Goal: Information Seeking & Learning: Learn about a topic

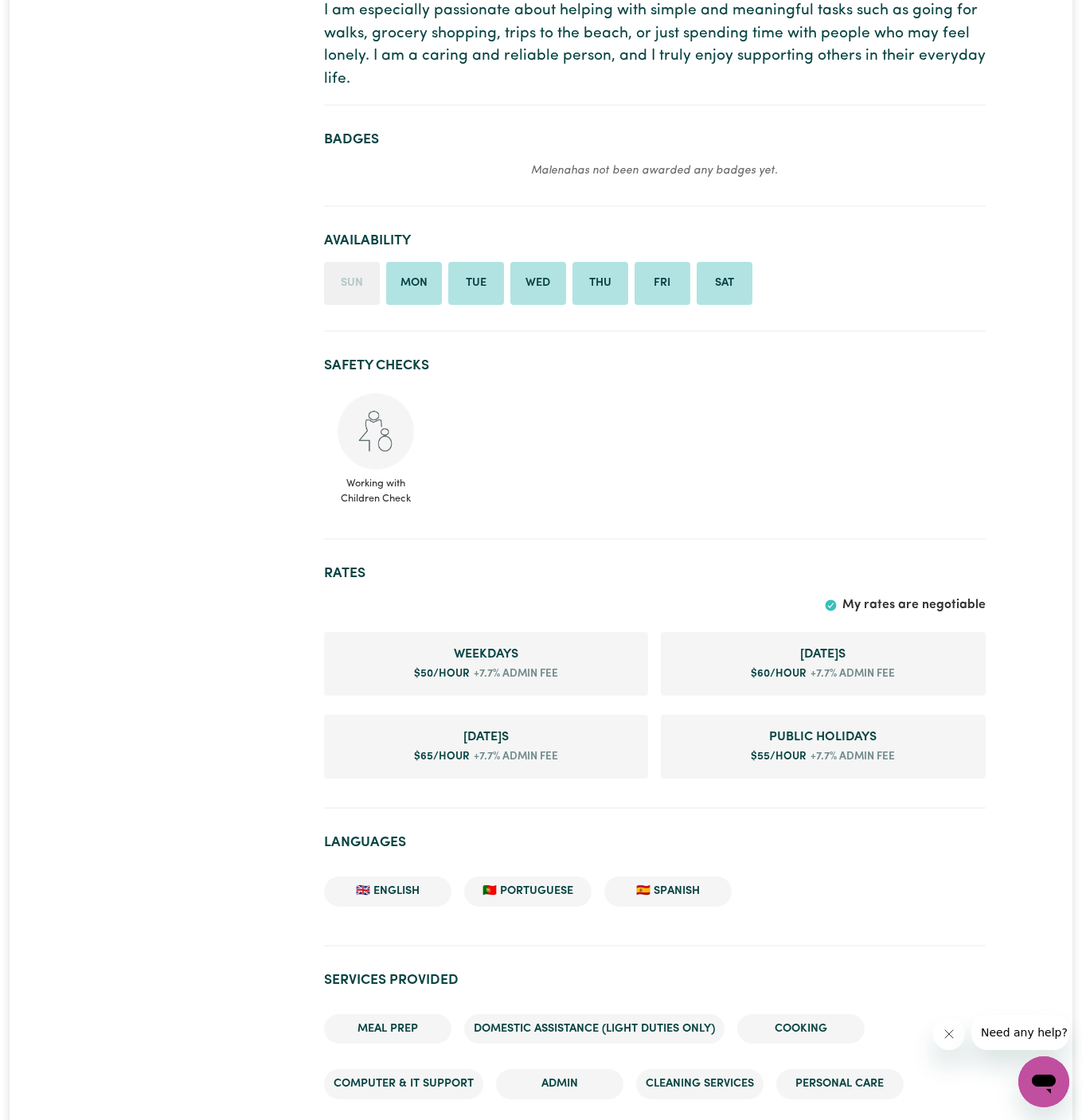
scroll to position [416, 0]
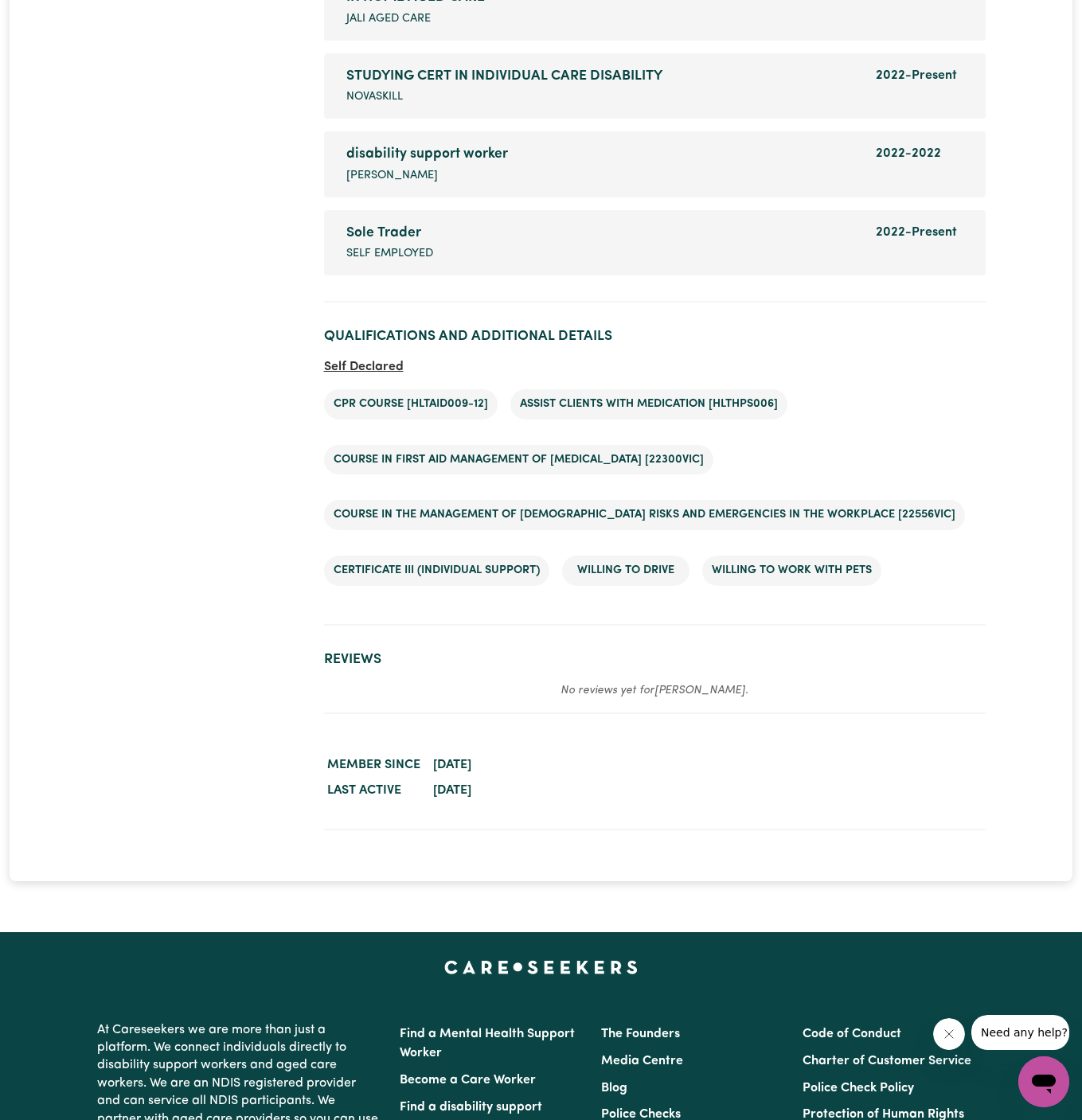
scroll to position [2680, 0]
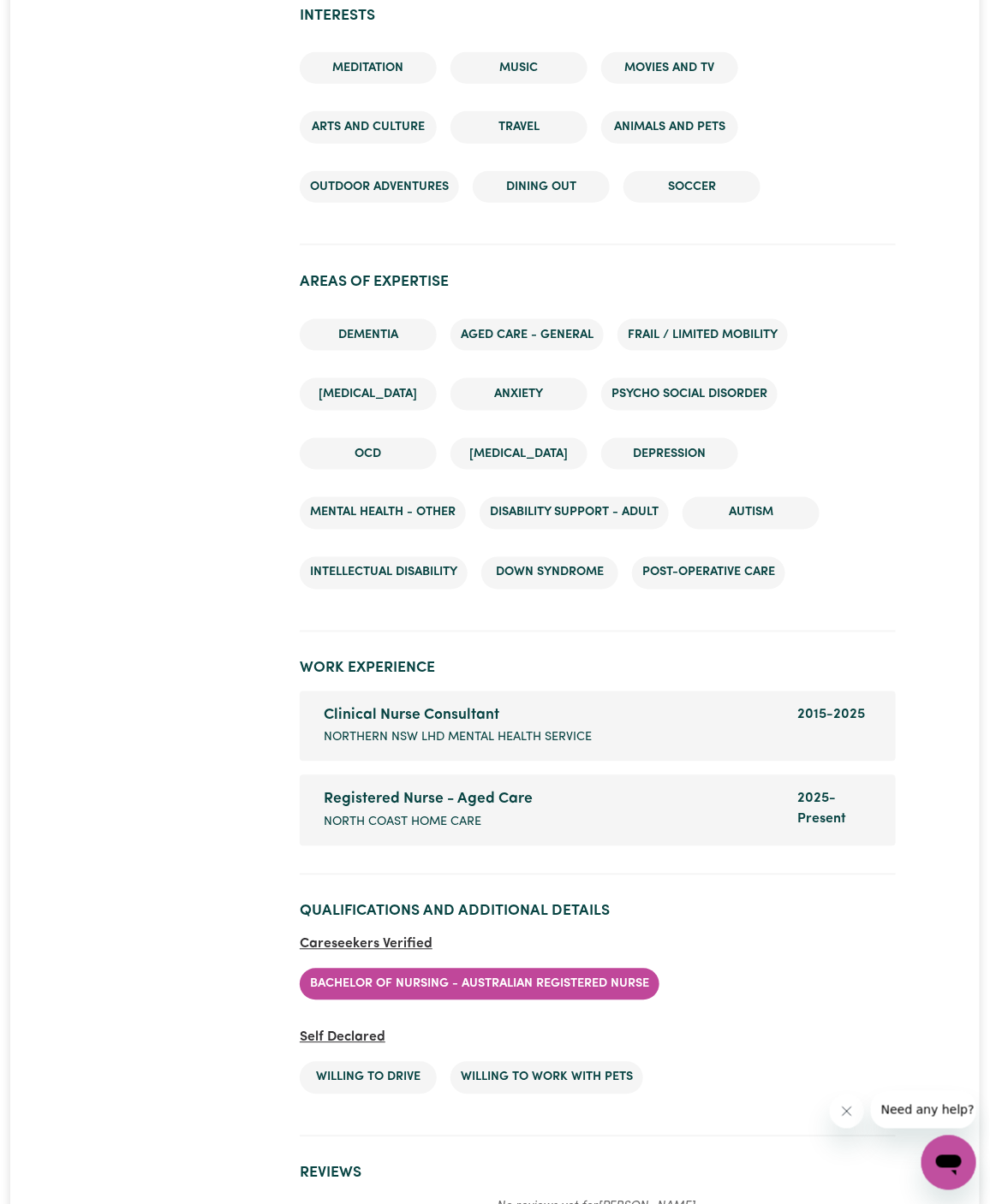
scroll to position [2655, 0]
